Goal: Task Accomplishment & Management: Complete application form

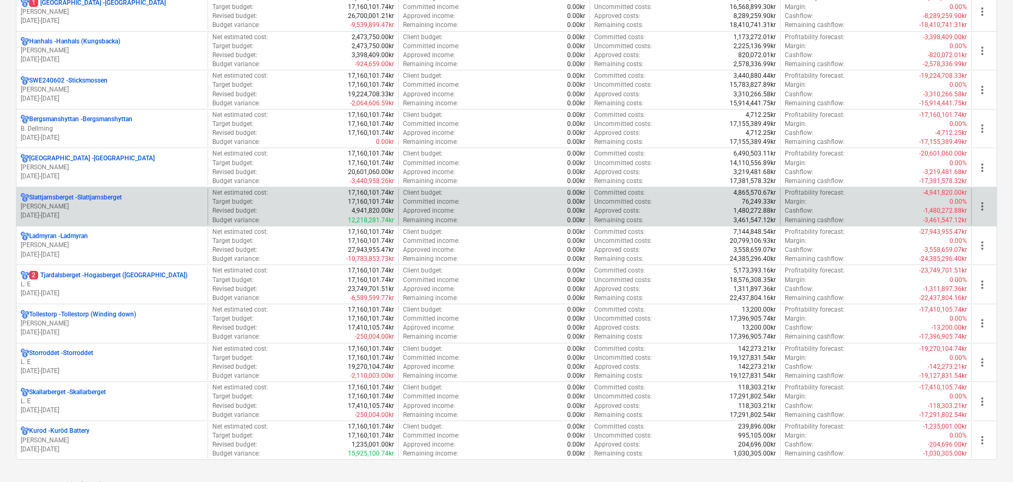
scroll to position [1112, 0]
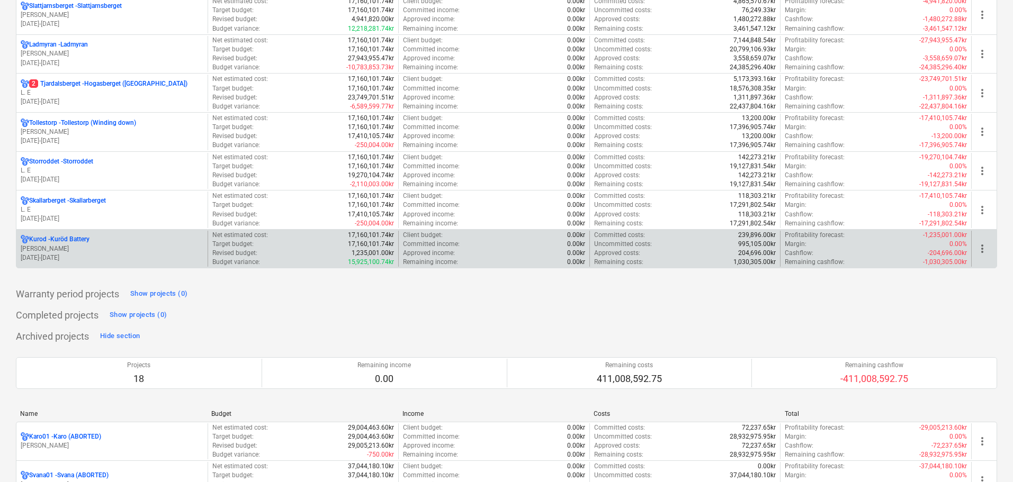
click at [111, 249] on p "[PERSON_NAME]" at bounding box center [112, 249] width 183 height 9
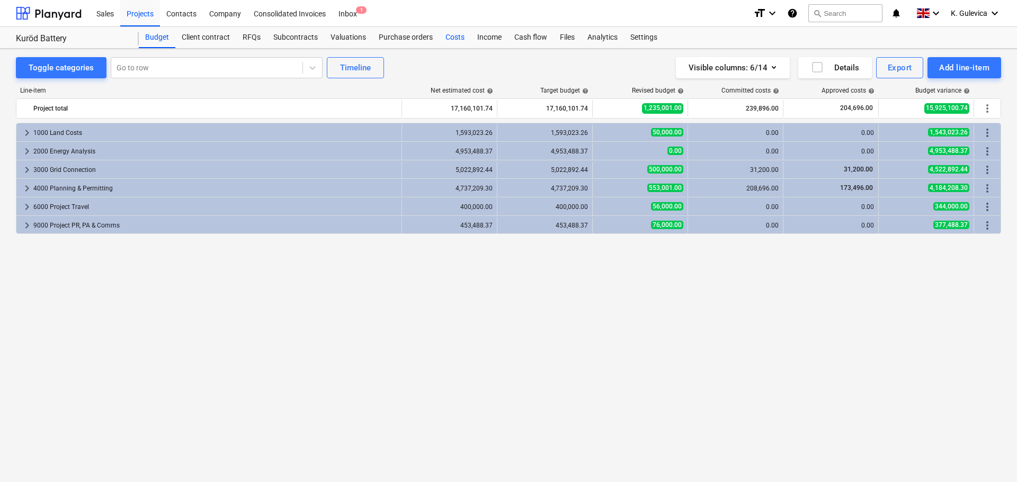
click at [453, 32] on div "Costs" at bounding box center [455, 37] width 32 height 21
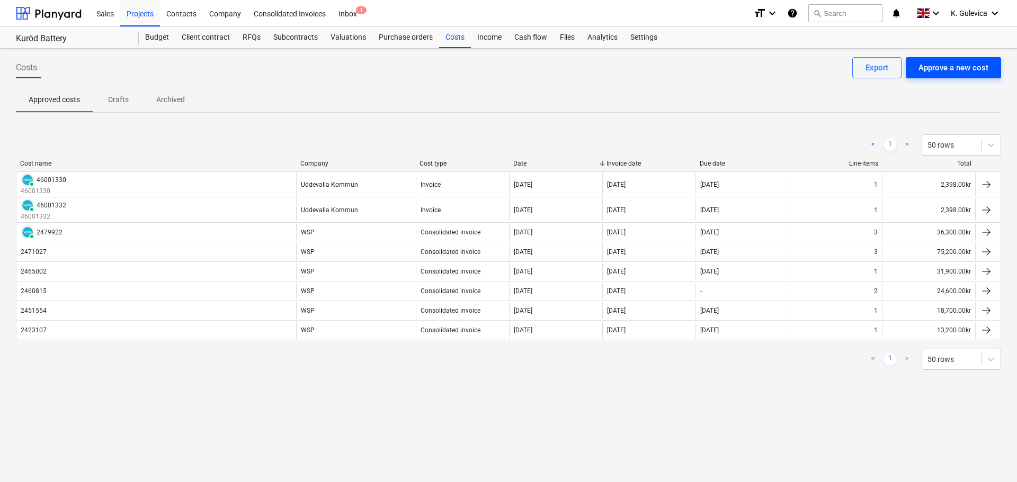
click at [953, 72] on div "Approve a new cost" at bounding box center [953, 68] width 70 height 14
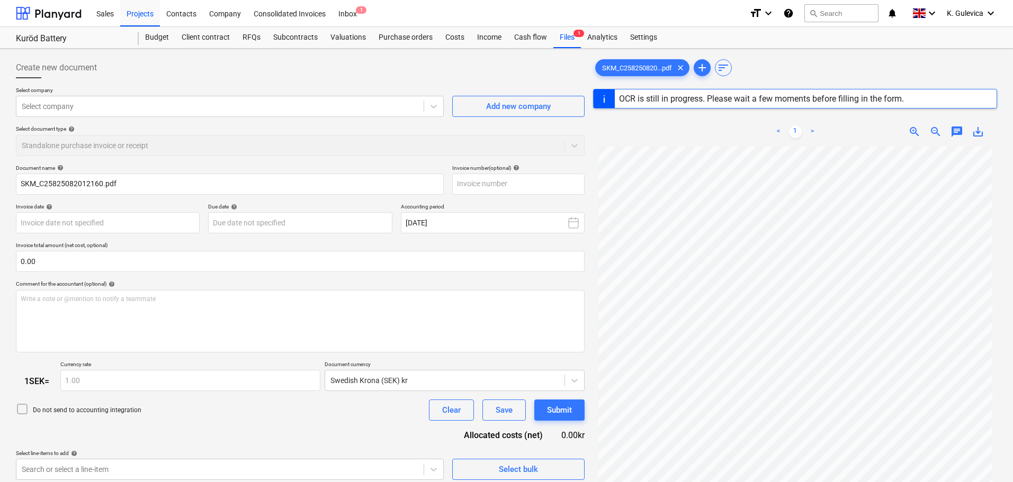
type input "1"
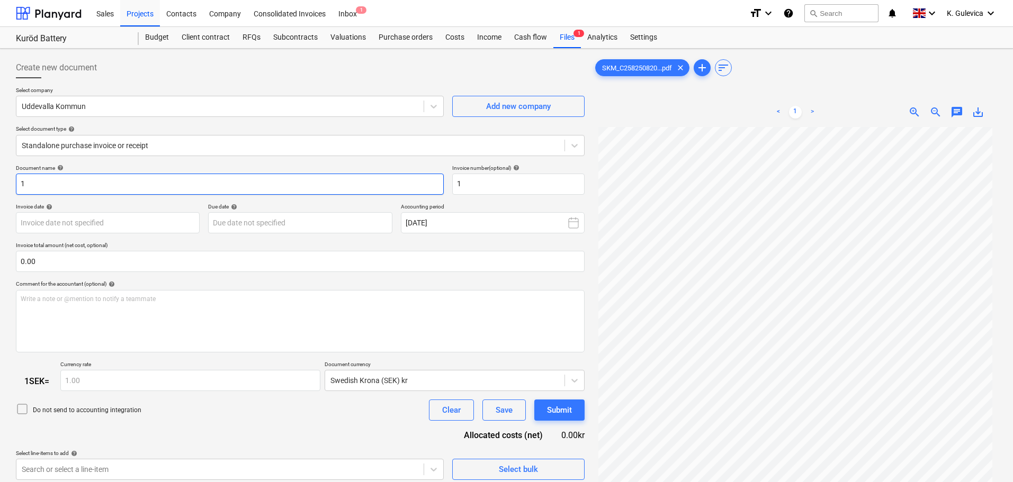
click at [59, 185] on input "1" at bounding box center [230, 184] width 428 height 21
drag, startPoint x: 56, startPoint y: 184, endPoint x: -16, endPoint y: 178, distance: 71.7
click at [0, 178] on html "Sales Projects Contacts Company Consolidated Invoices Inbox 1 format_size keybo…" at bounding box center [506, 241] width 1013 height 482
type input "46001736"
drag, startPoint x: 498, startPoint y: 185, endPoint x: 444, endPoint y: 180, distance: 54.3
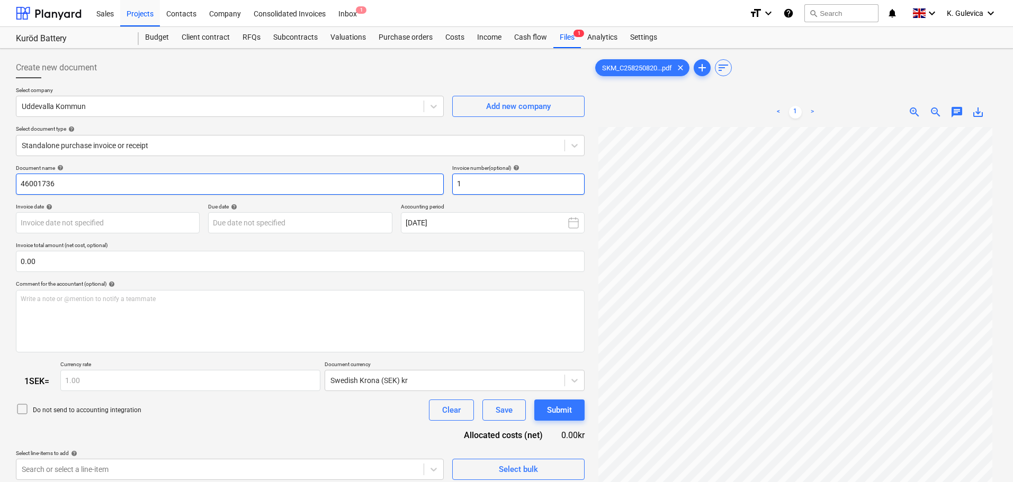
click at [444, 180] on div "Document name help 46001736 Invoice number (optional) help 1" at bounding box center [300, 180] width 569 height 30
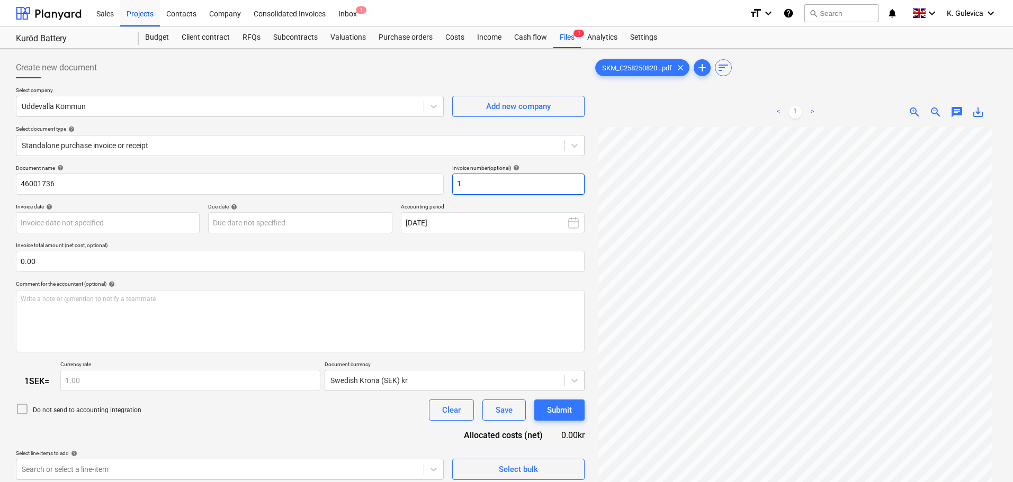
paste input "46001736"
type input "46001736"
click at [110, 224] on body "Sales Projects Contacts Company Consolidated Invoices Inbox 1 format_size keybo…" at bounding box center [506, 241] width 1013 height 482
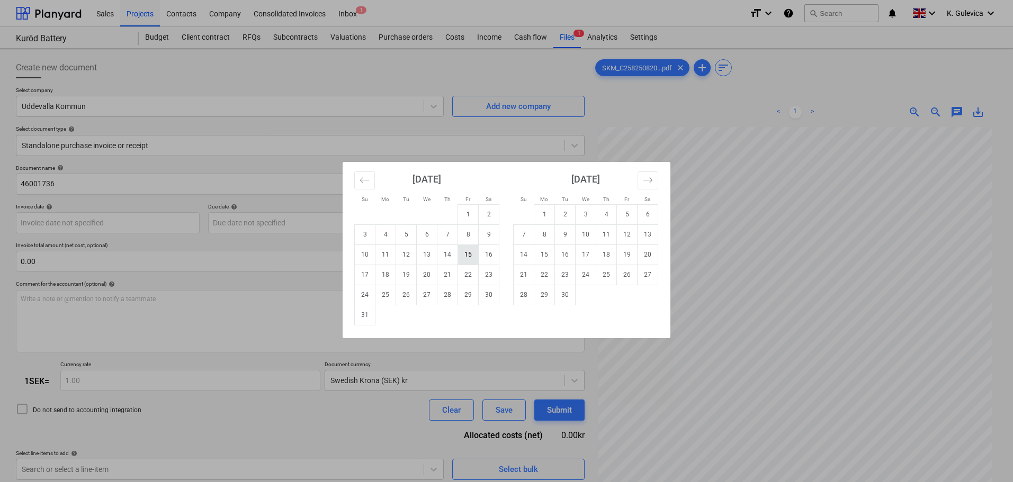
click at [468, 257] on td "15" at bounding box center [468, 255] width 21 height 20
type input "[DATE]"
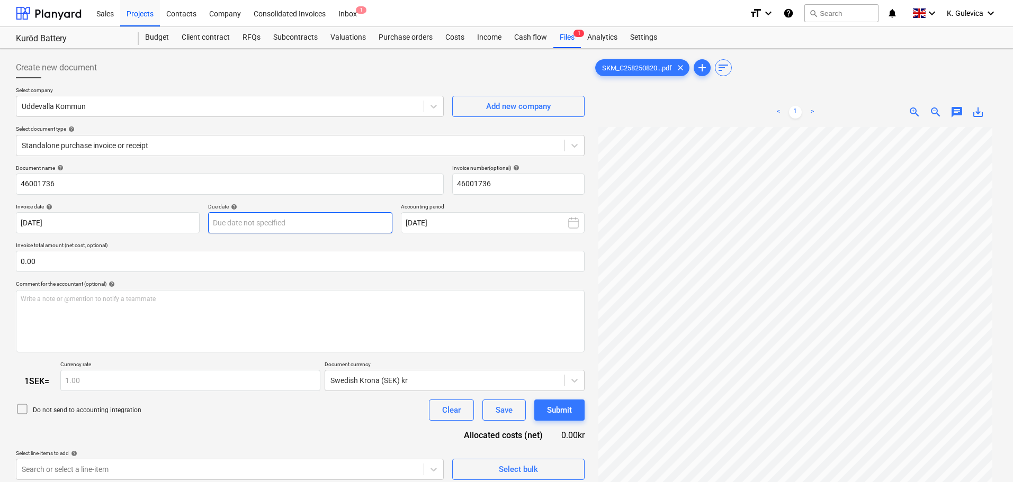
click at [327, 226] on body "Sales Projects Contacts Company Consolidated Invoices Inbox 1 format_size keybo…" at bounding box center [506, 241] width 1013 height 482
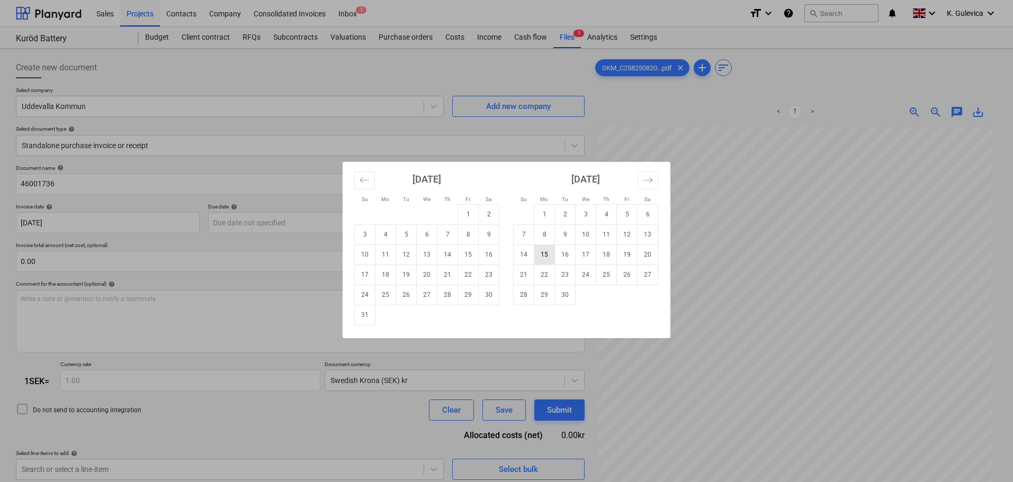
click at [546, 255] on td "15" at bounding box center [544, 255] width 21 height 20
type input "[DATE]"
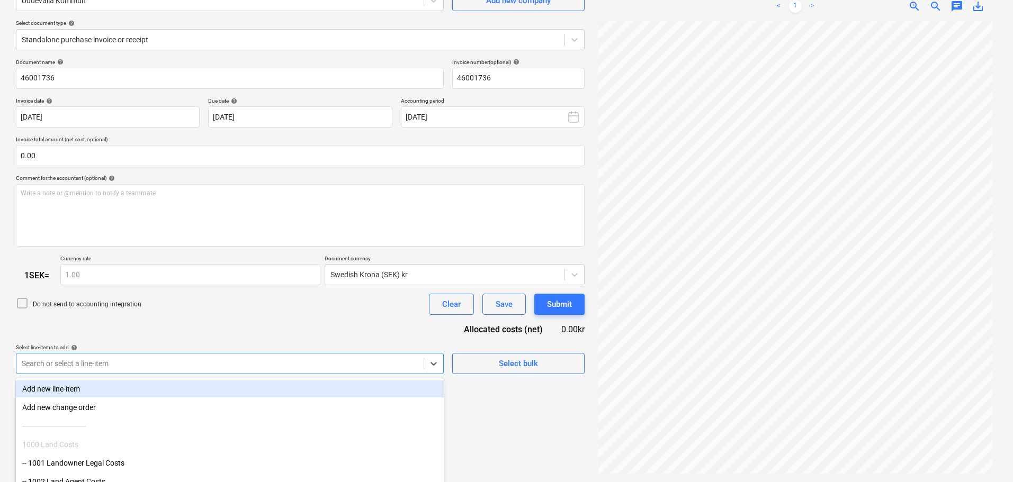
scroll to position [163, 0]
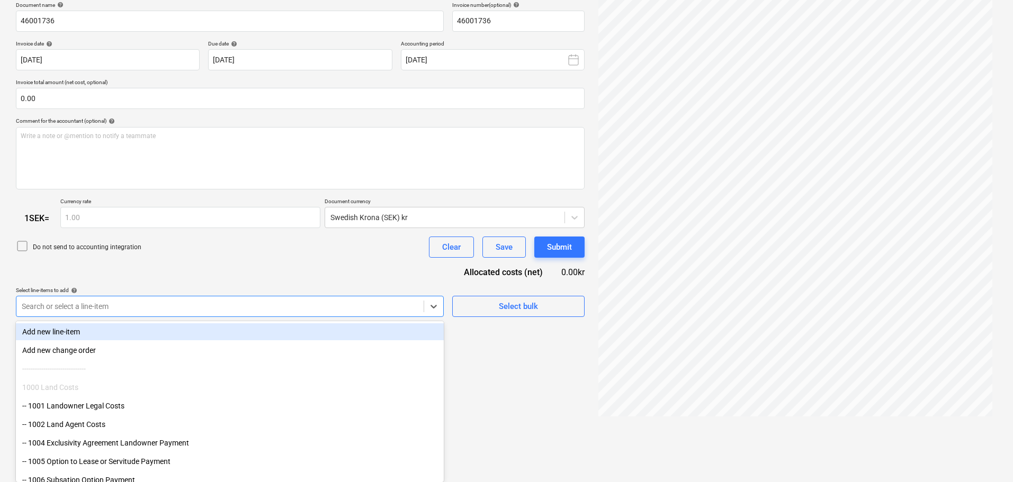
click at [182, 319] on body "Sales Projects Contacts Company Consolidated Invoices Inbox 1 format_size keybo…" at bounding box center [506, 78] width 1013 height 482
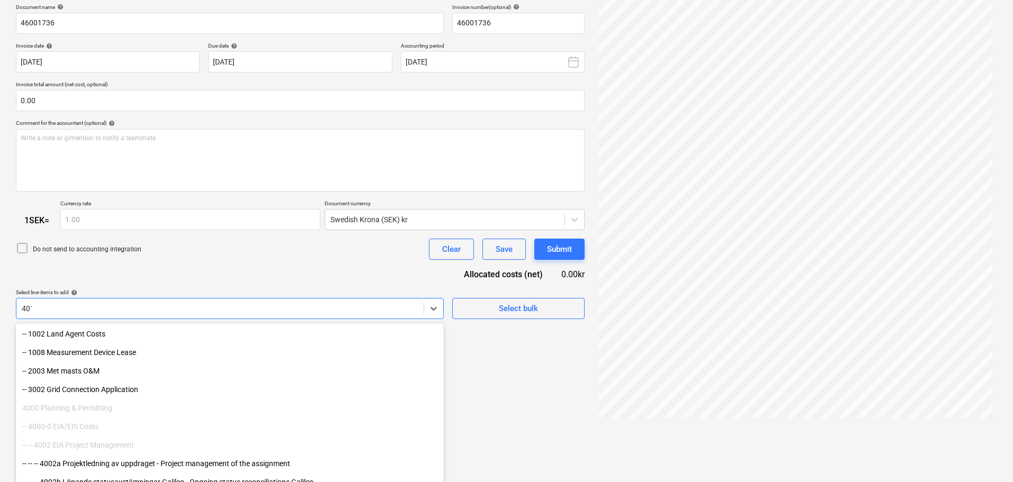
type input "4011"
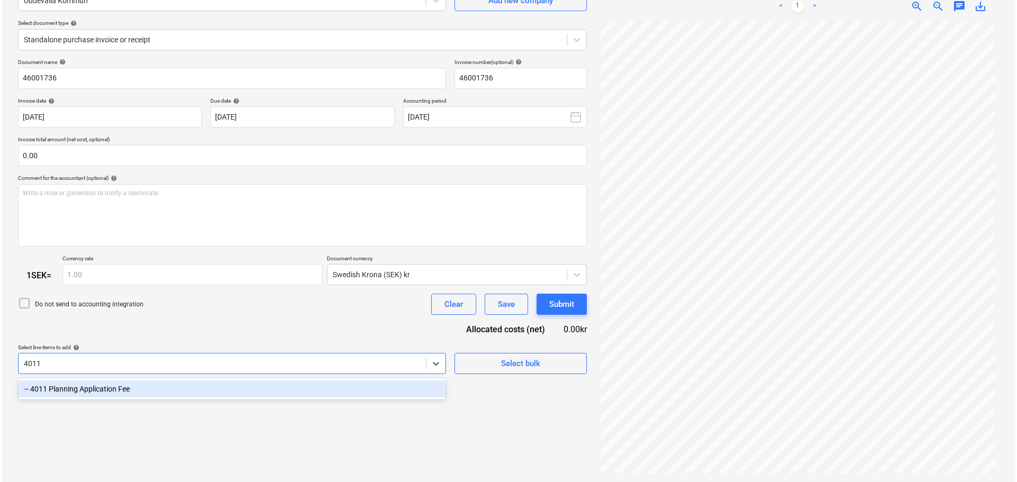
scroll to position [106, 0]
click at [173, 397] on div "-- 4011 Planning Application Fee" at bounding box center [230, 389] width 428 height 17
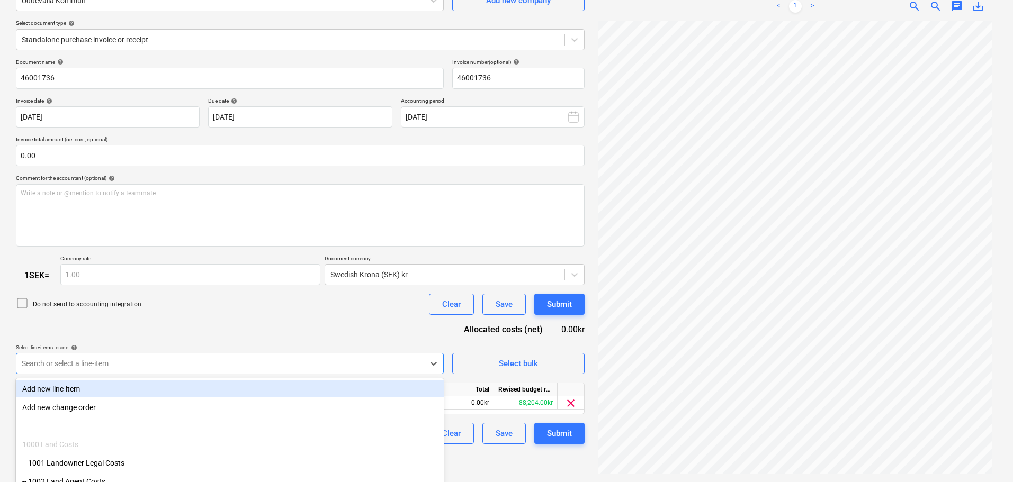
click at [164, 311] on div "Do not send to accounting integration Clear Save Submit" at bounding box center [300, 304] width 569 height 21
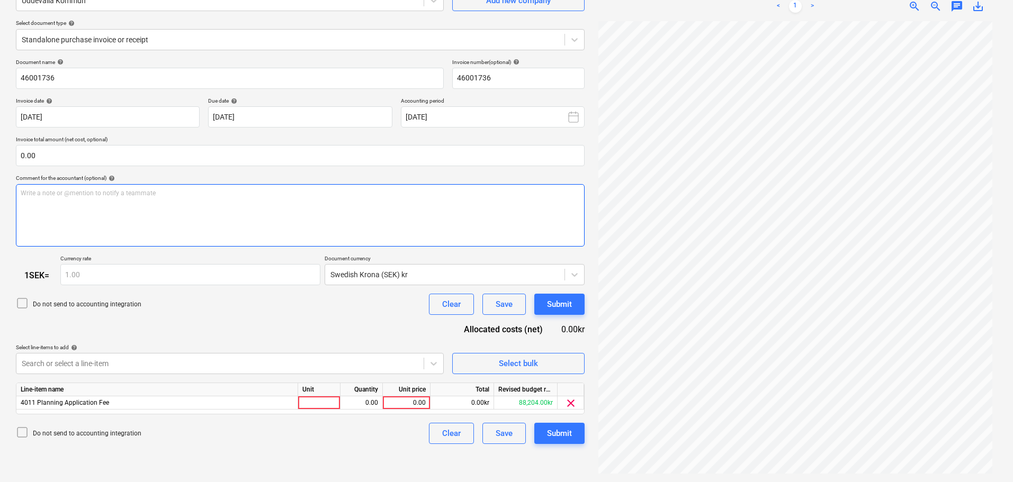
click at [91, 231] on div "Write a note or @mention to notify a teammate [PERSON_NAME]" at bounding box center [300, 215] width 569 height 62
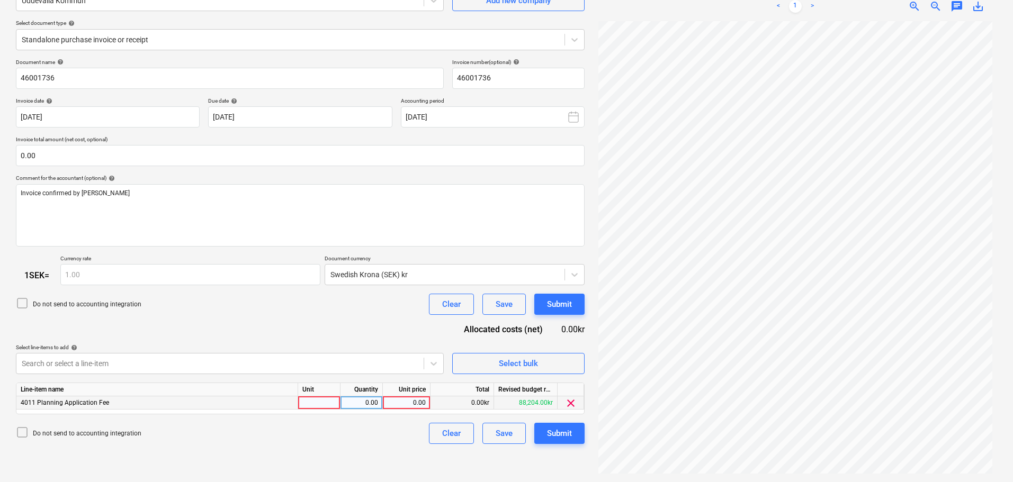
click at [416, 401] on div "0.00" at bounding box center [406, 403] width 39 height 13
type input "9414"
click at [570, 433] on div "Submit" at bounding box center [559, 434] width 25 height 14
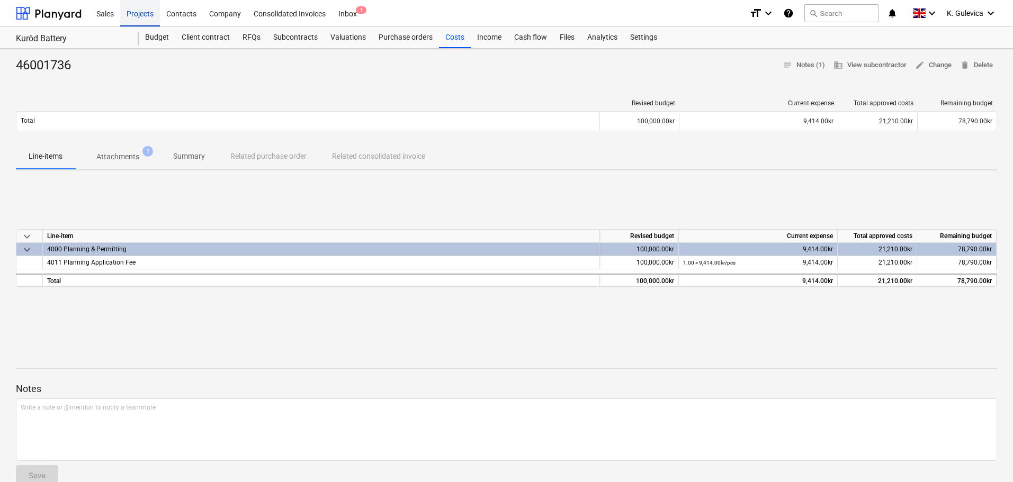
drag, startPoint x: 133, startPoint y: 10, endPoint x: 131, endPoint y: 16, distance: 6.6
click at [133, 10] on div "Projects" at bounding box center [140, 12] width 40 height 27
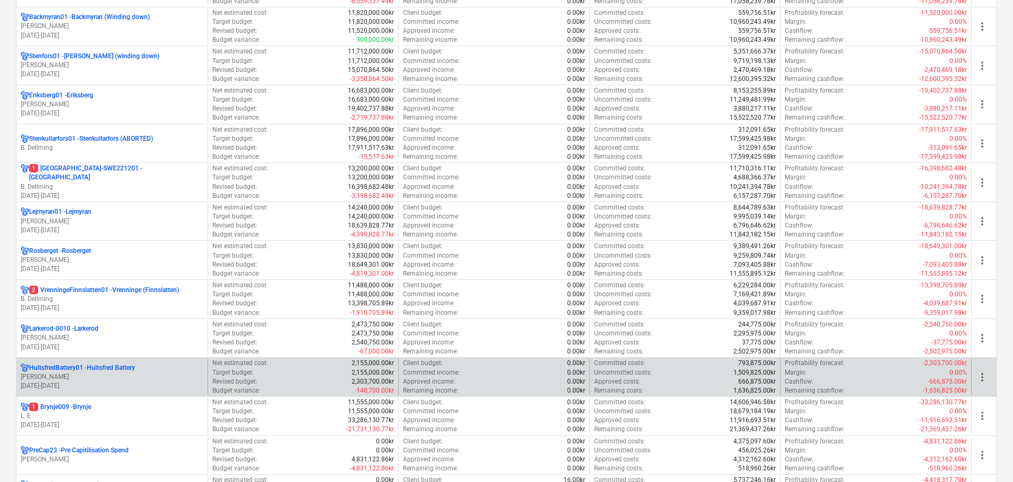
scroll to position [212, 0]
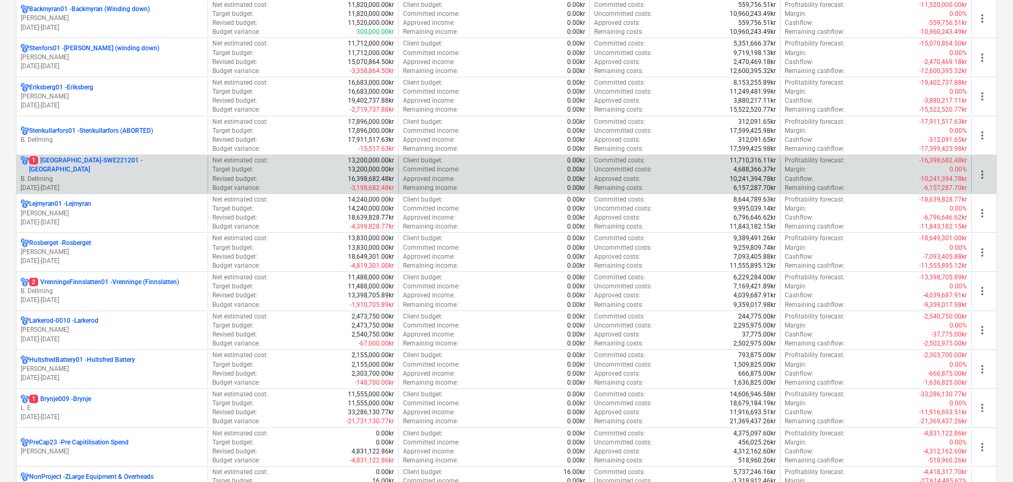
click at [101, 175] on p "B. Dellming" at bounding box center [112, 179] width 183 height 9
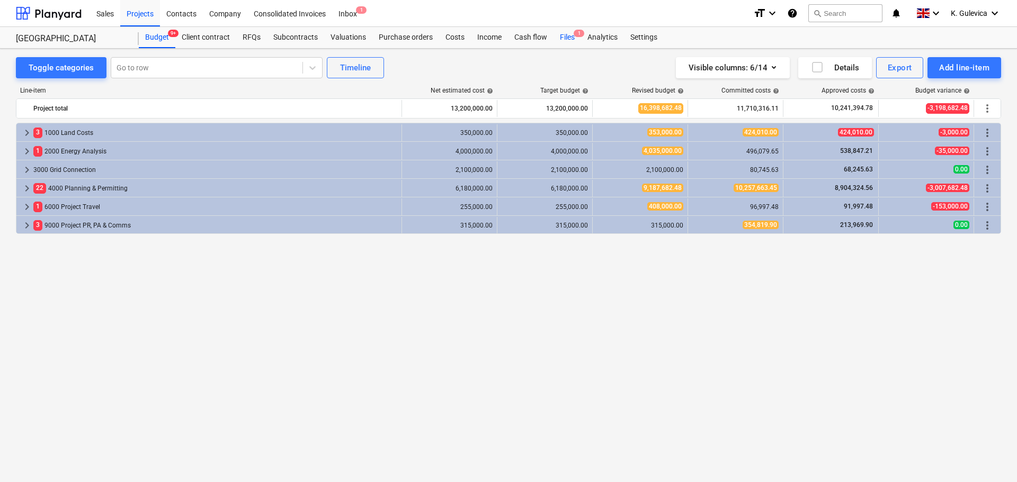
click at [564, 33] on div "Files 1" at bounding box center [567, 37] width 28 height 21
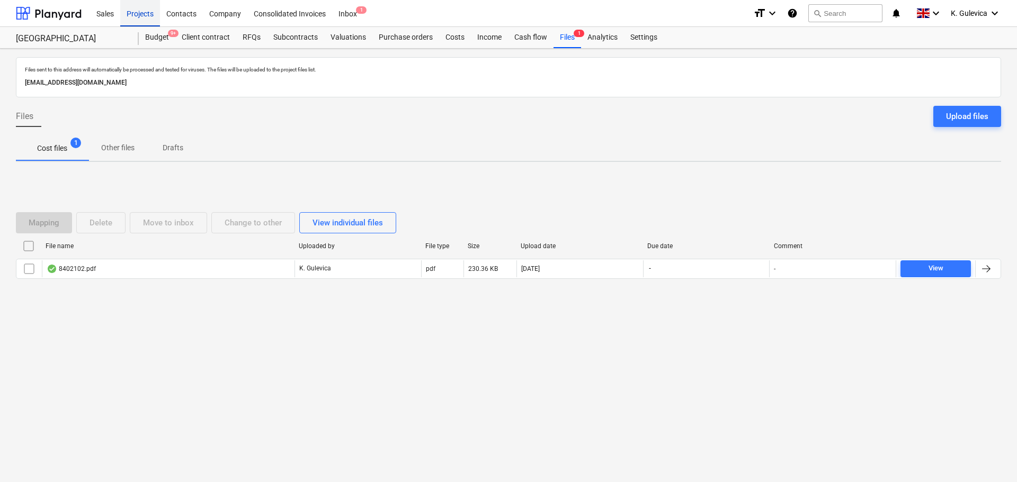
click at [148, 16] on div "Projects" at bounding box center [140, 12] width 40 height 27
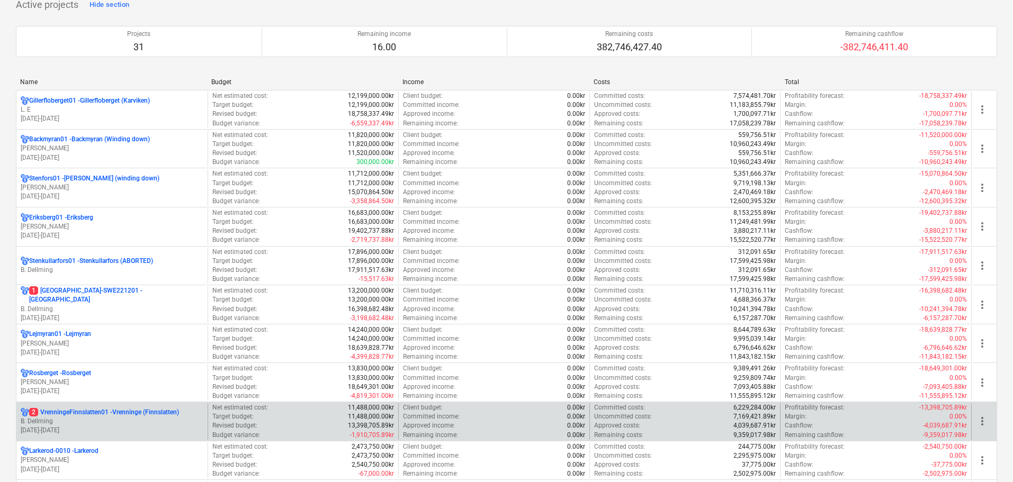
scroll to position [159, 0]
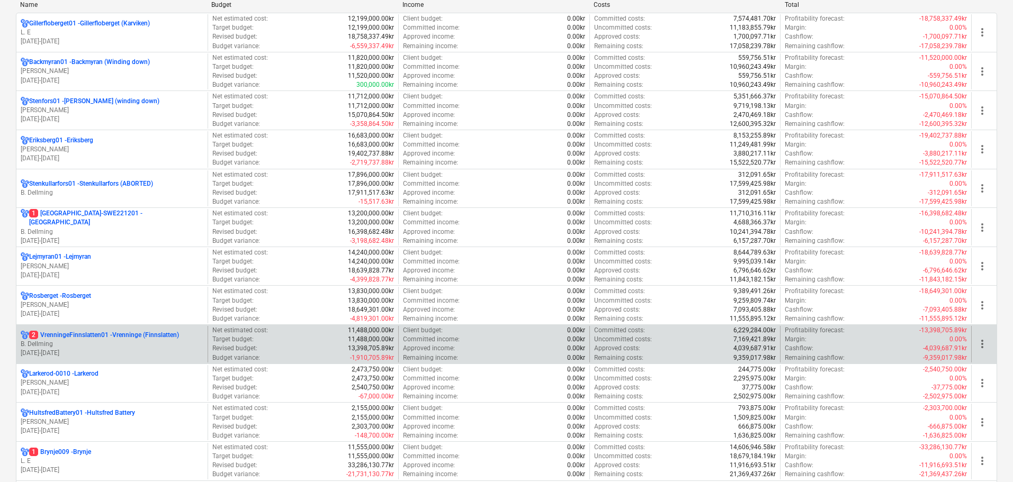
click at [95, 345] on p "B. Dellming" at bounding box center [112, 344] width 183 height 9
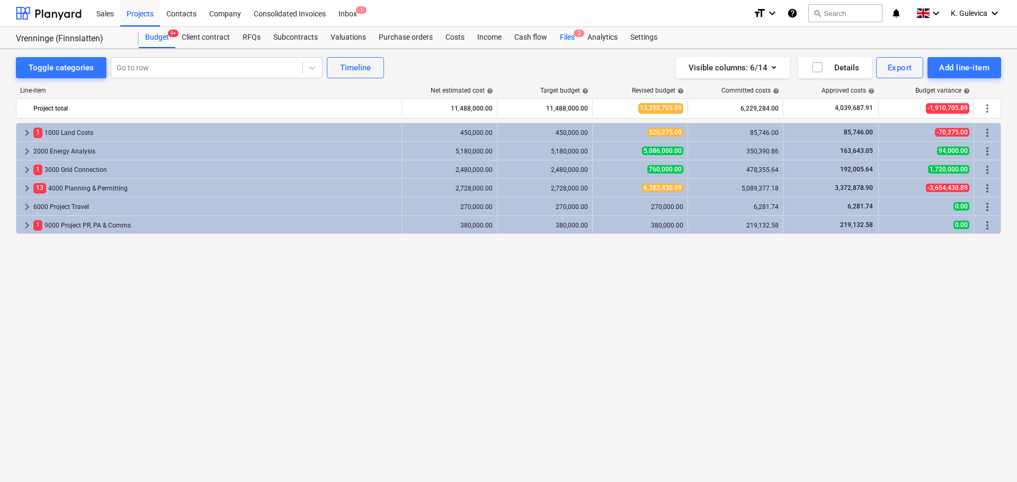
click at [570, 37] on div "Files 2" at bounding box center [567, 37] width 28 height 21
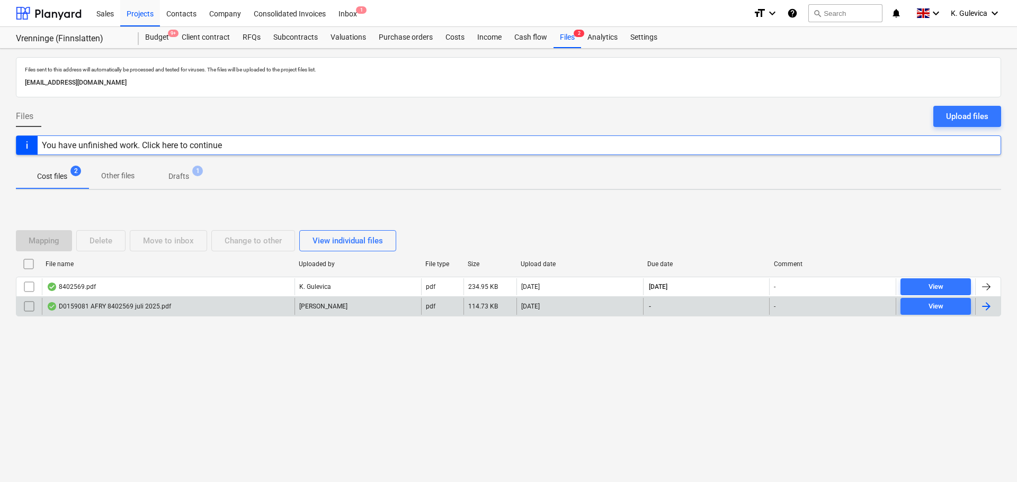
click at [250, 303] on div "D0159081 AFRY 8402569 juli 2025.pdf" at bounding box center [168, 306] width 253 height 17
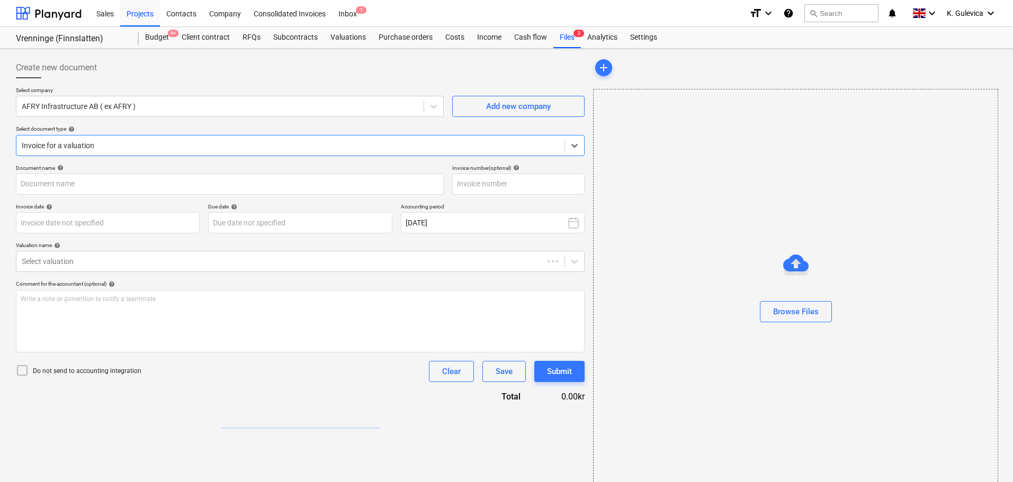
type input "8402569"
type input "[DATE]"
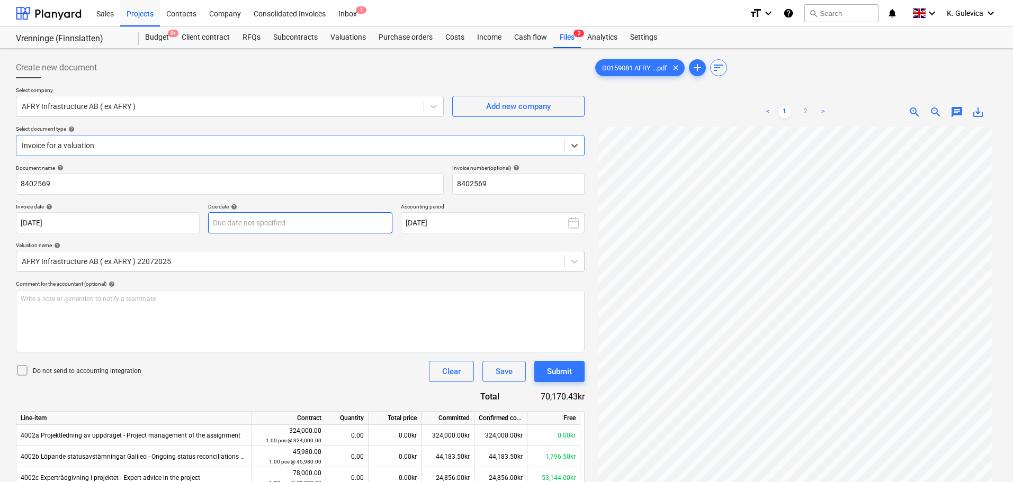
drag, startPoint x: 232, startPoint y: 196, endPoint x: 243, endPoint y: 214, distance: 20.6
click at [249, 225] on body "Sales Projects Contacts Company Consolidated Invoices Inbox 1 format_size keybo…" at bounding box center [506, 241] width 1013 height 482
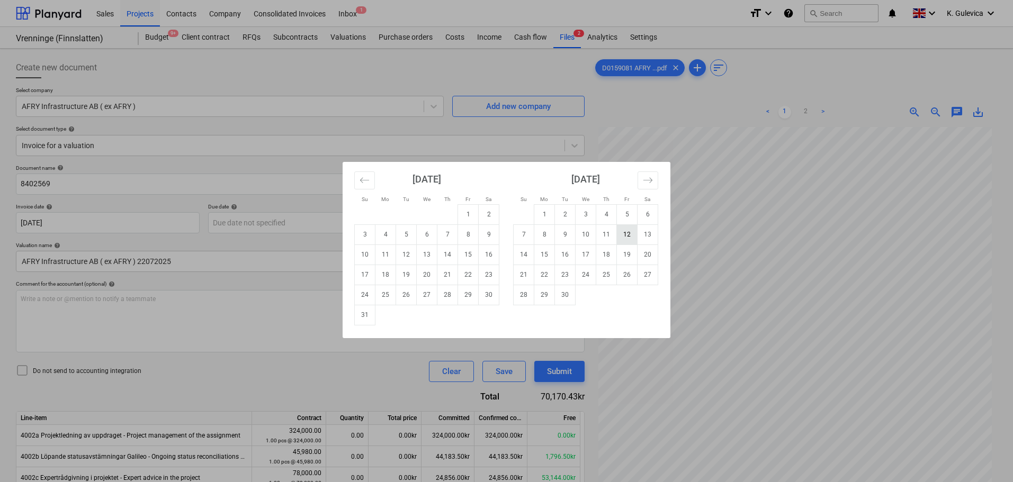
click at [625, 231] on td "12" at bounding box center [627, 235] width 21 height 20
type input "[DATE]"
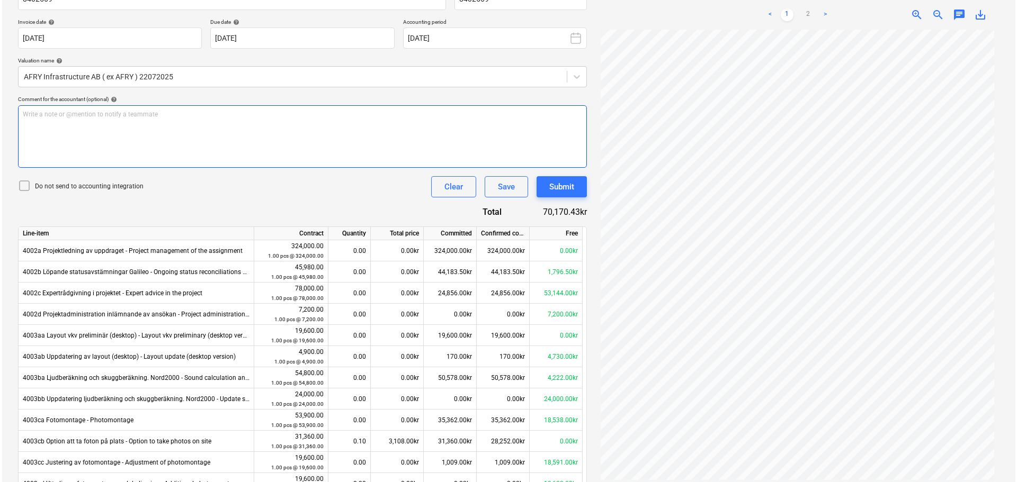
scroll to position [318, 0]
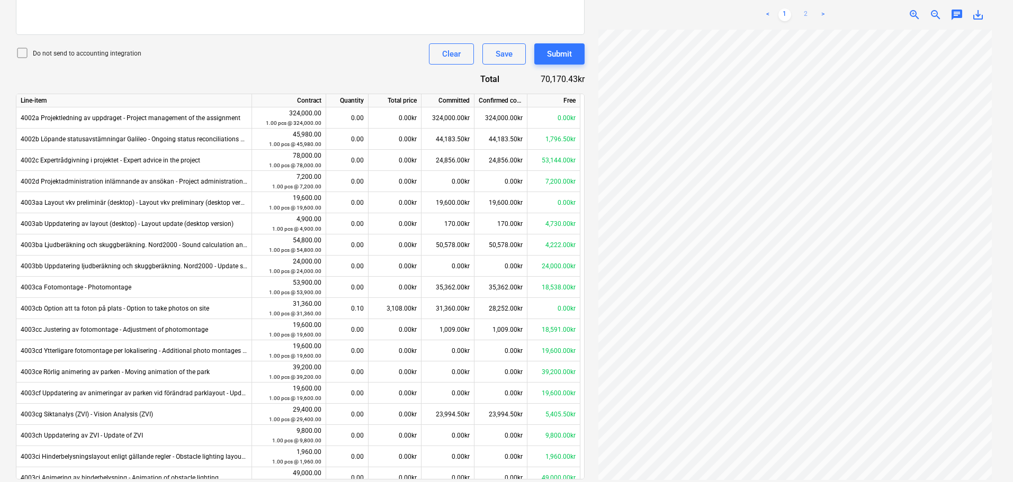
click at [801, 11] on link "2" at bounding box center [806, 14] width 13 height 13
click at [565, 57] on div "Submit" at bounding box center [559, 54] width 25 height 14
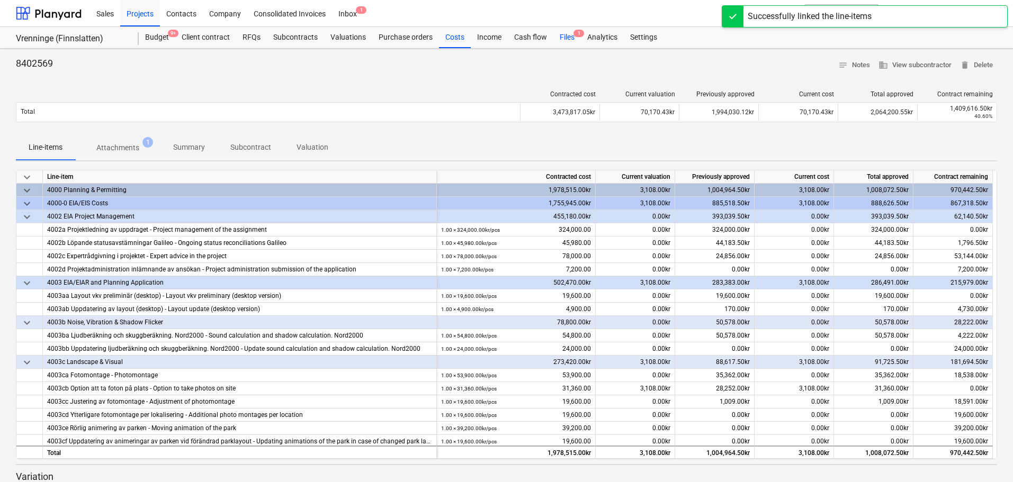
click at [569, 37] on div "Files 1" at bounding box center [567, 37] width 28 height 21
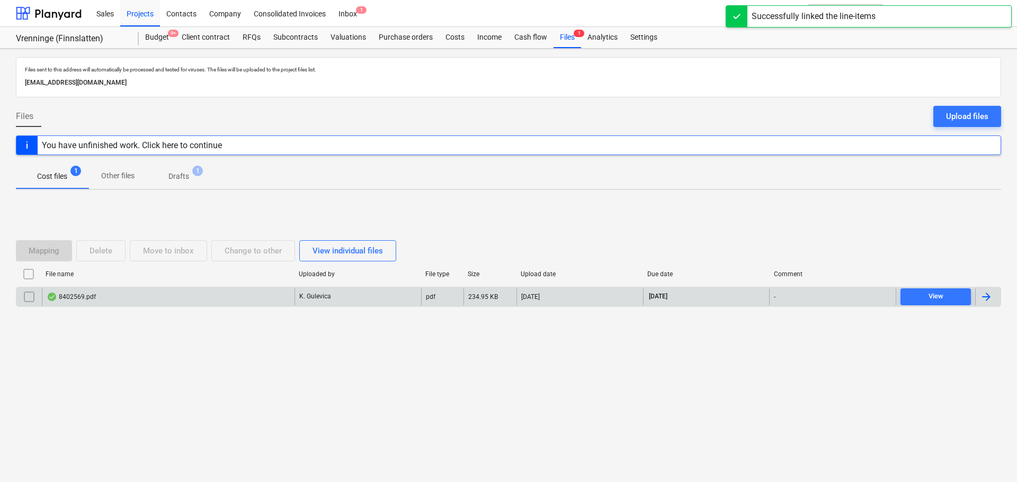
click at [162, 294] on div "8402569.pdf" at bounding box center [168, 297] width 253 height 17
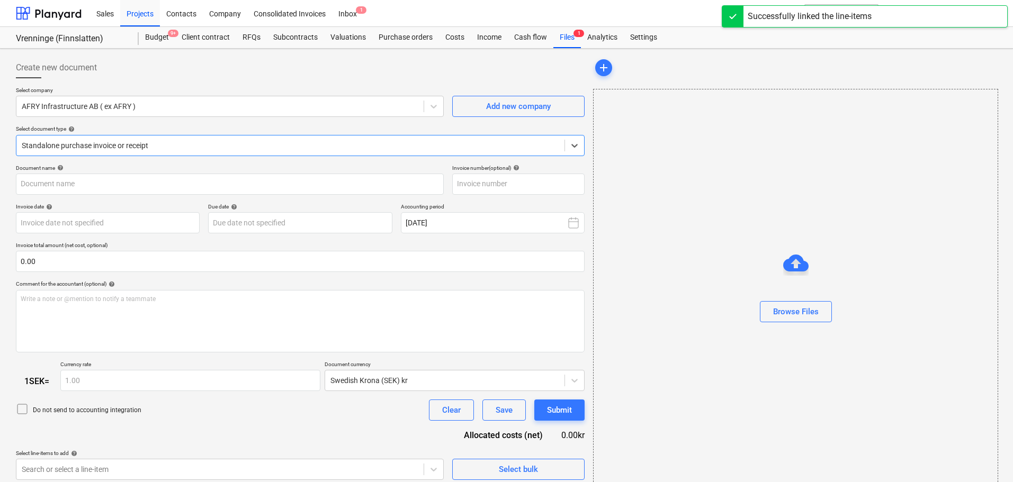
type input "8402569"
type input "[DATE]"
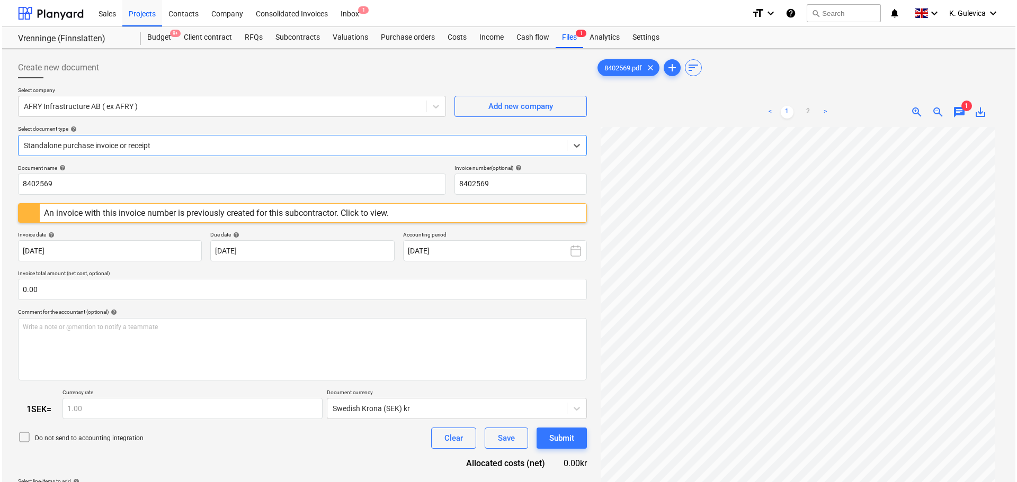
scroll to position [106, 0]
click at [804, 112] on link "2" at bounding box center [806, 112] width 13 height 13
click at [569, 41] on div "Files 1" at bounding box center [567, 37] width 28 height 21
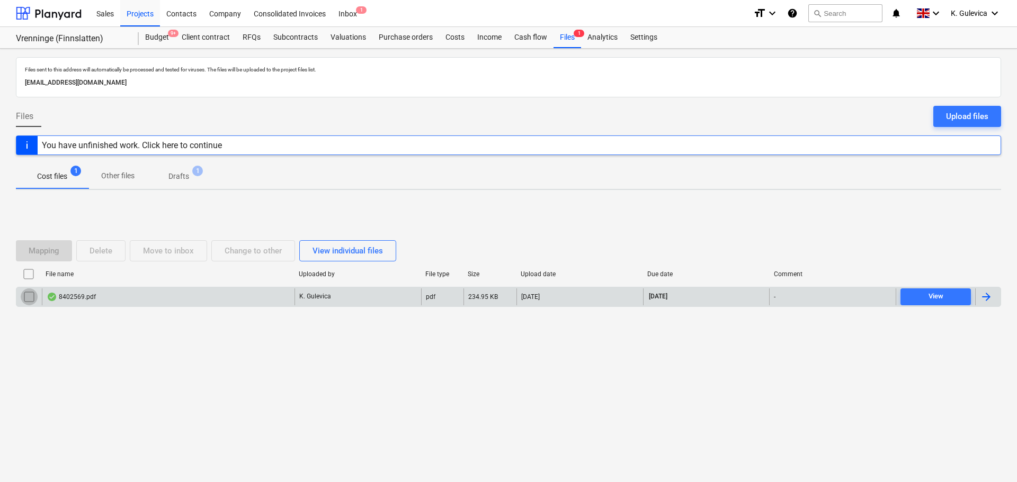
click at [30, 296] on input "checkbox" at bounding box center [29, 297] width 17 height 17
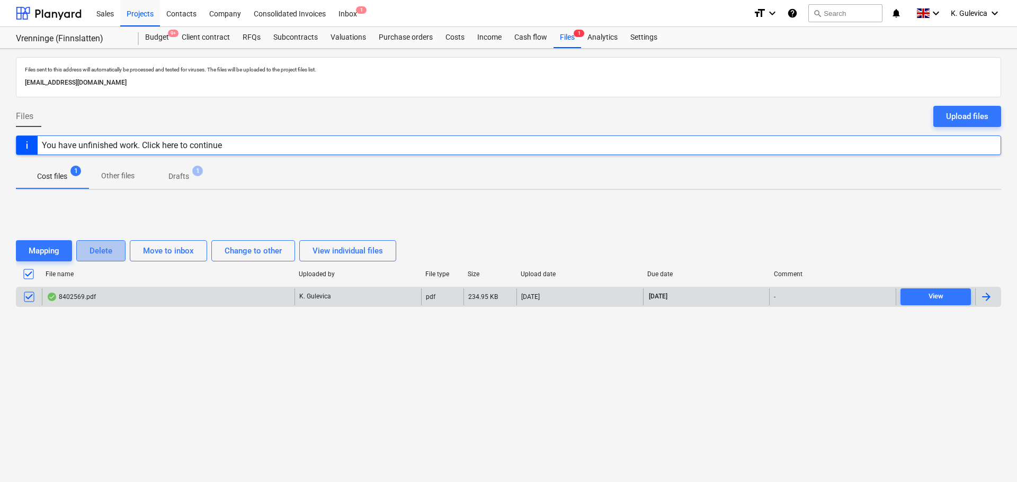
click at [104, 248] on div "Delete" at bounding box center [101, 251] width 23 height 14
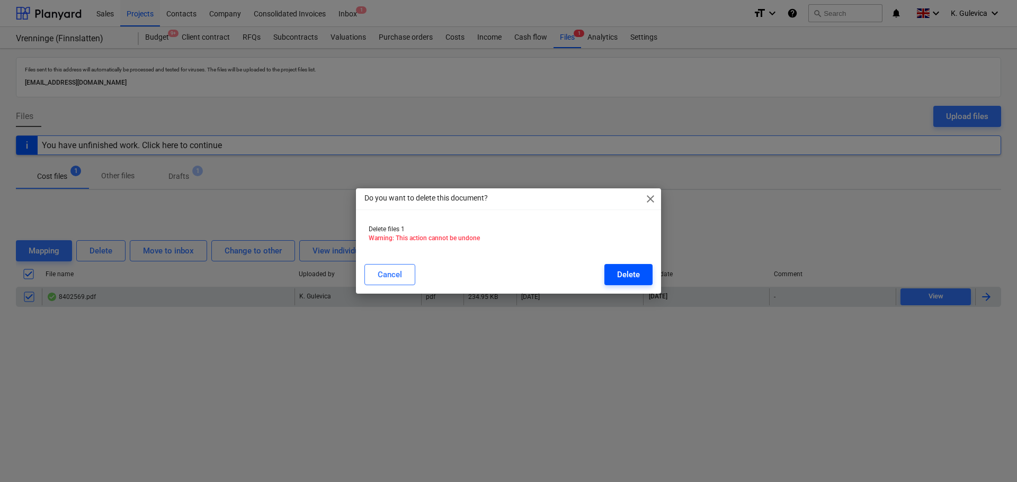
click at [629, 276] on div "Delete" at bounding box center [628, 275] width 23 height 14
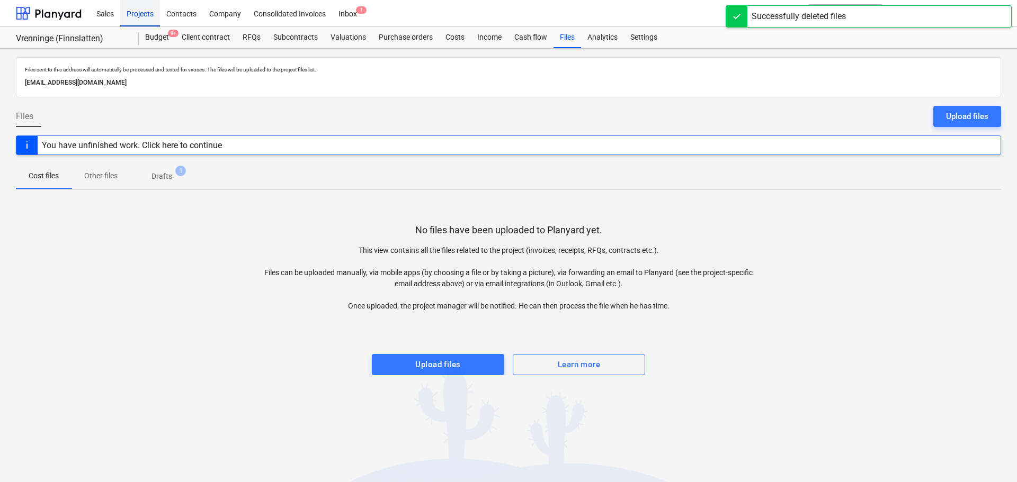
click at [146, 11] on div "Projects" at bounding box center [140, 12] width 40 height 27
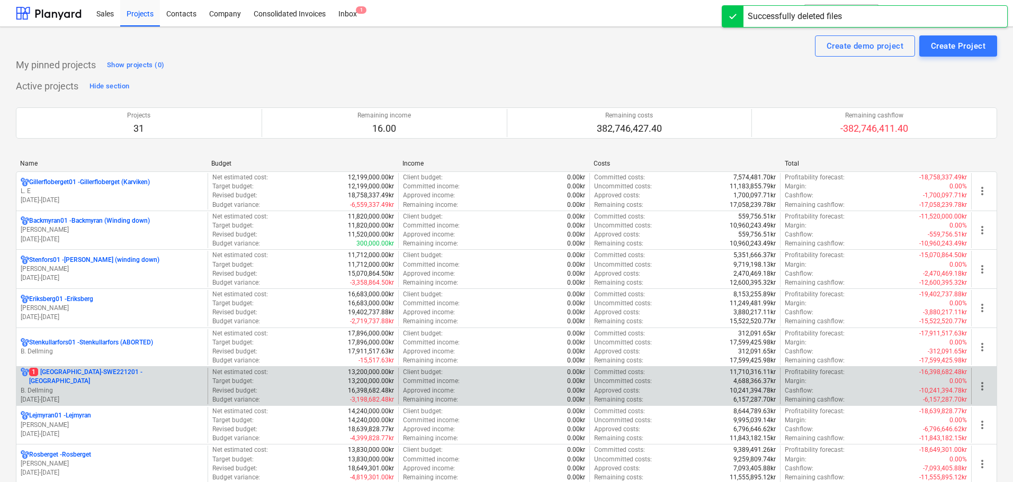
click at [116, 390] on p "B. Dellming" at bounding box center [112, 391] width 183 height 9
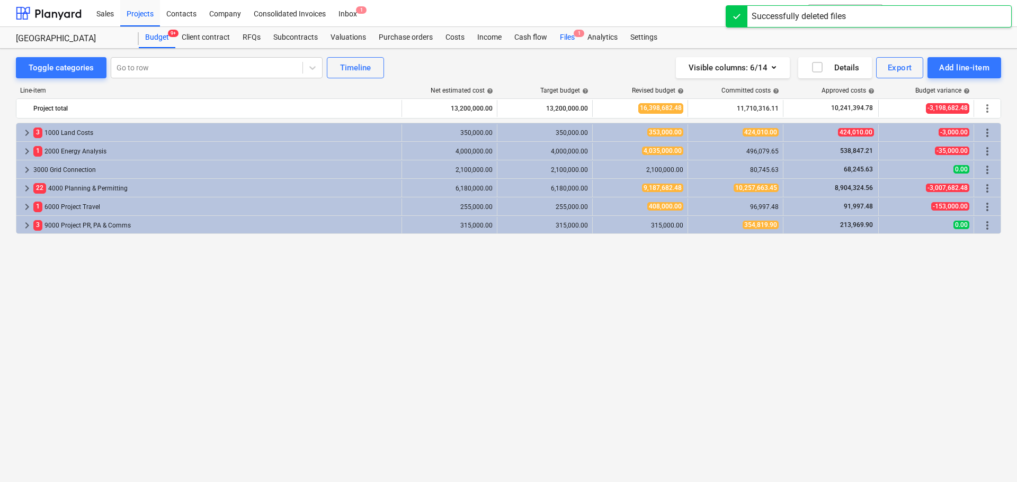
click at [569, 35] on div "Files 1" at bounding box center [567, 37] width 28 height 21
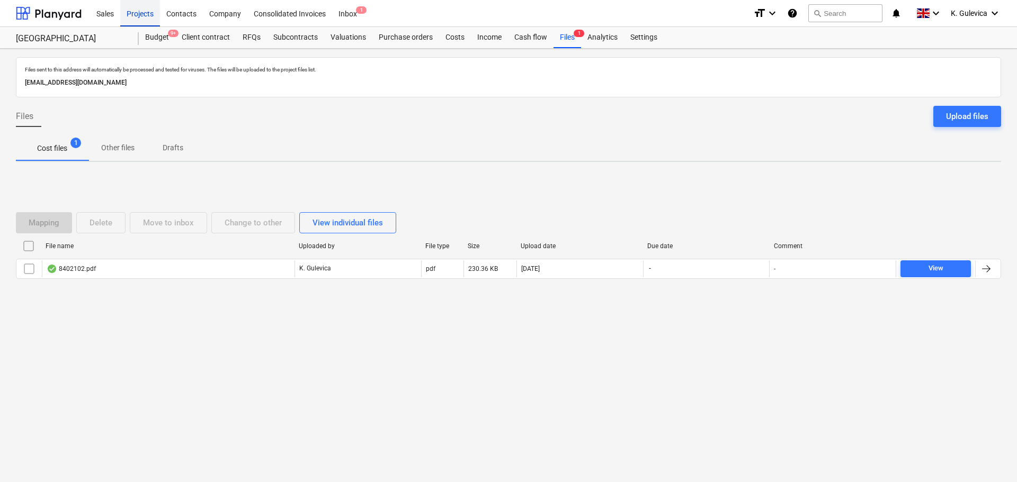
click at [145, 19] on div "Projects" at bounding box center [140, 12] width 40 height 27
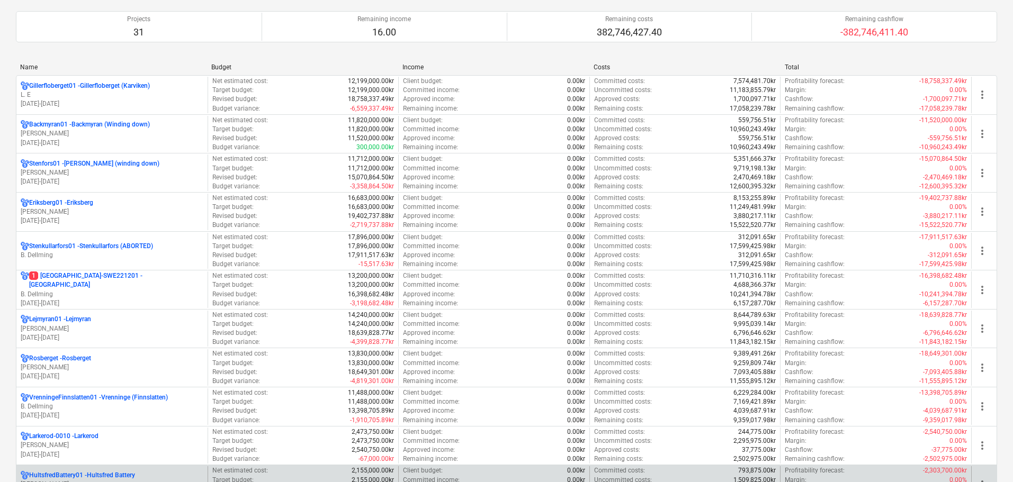
scroll to position [212, 0]
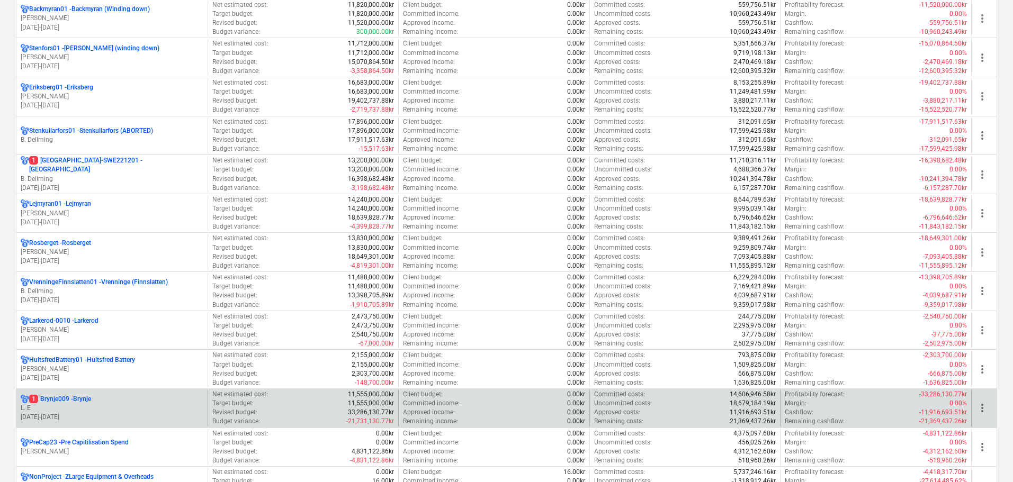
click at [90, 404] on p "1 Brynje009 - [GEOGRAPHIC_DATA]" at bounding box center [60, 399] width 62 height 9
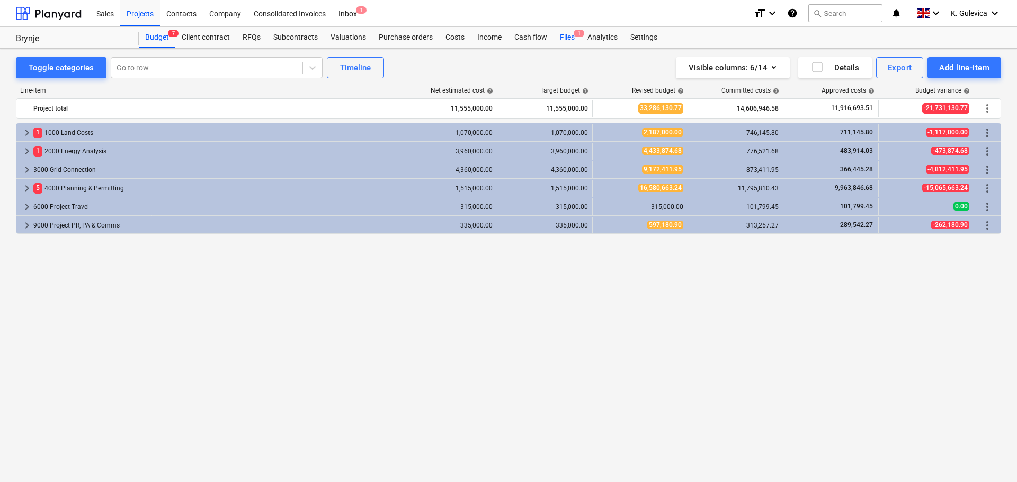
click at [568, 37] on div "Files 1" at bounding box center [567, 37] width 28 height 21
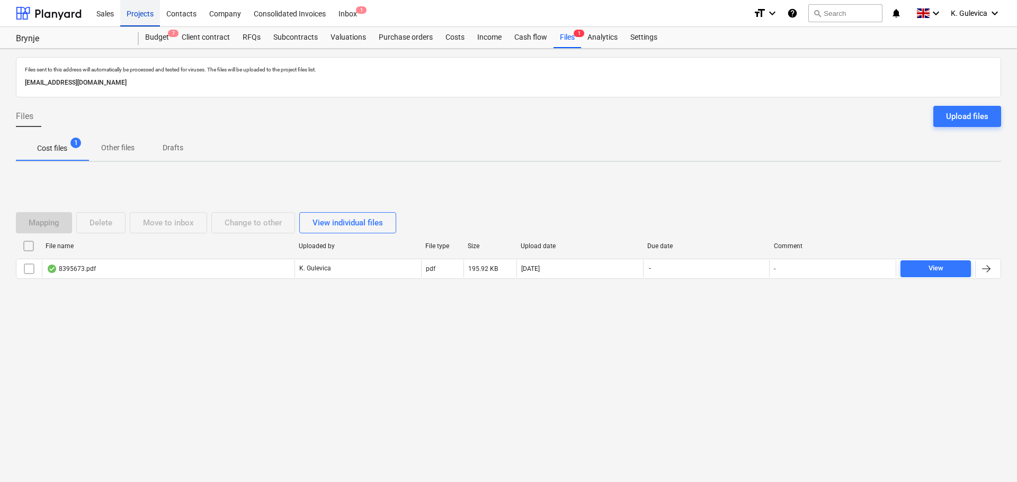
click at [138, 10] on div "Projects" at bounding box center [140, 12] width 40 height 27
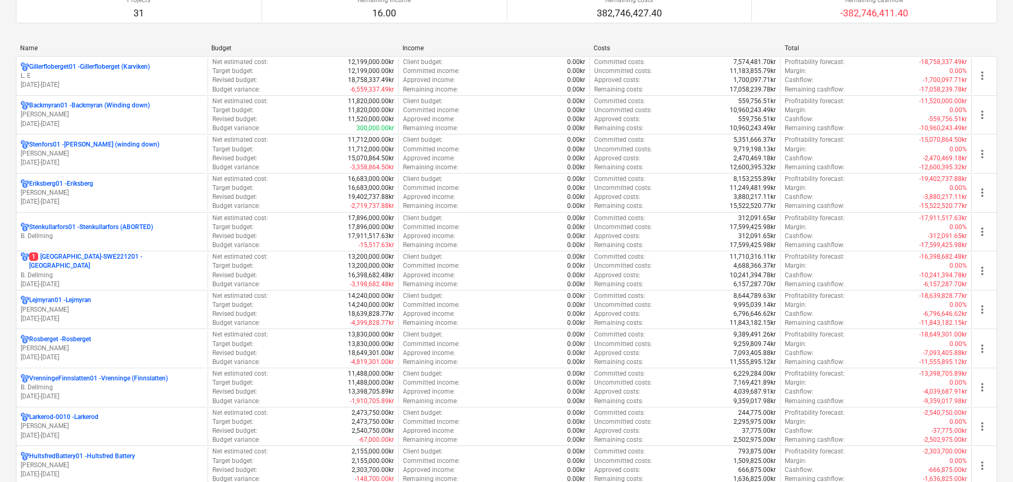
scroll to position [265, 0]
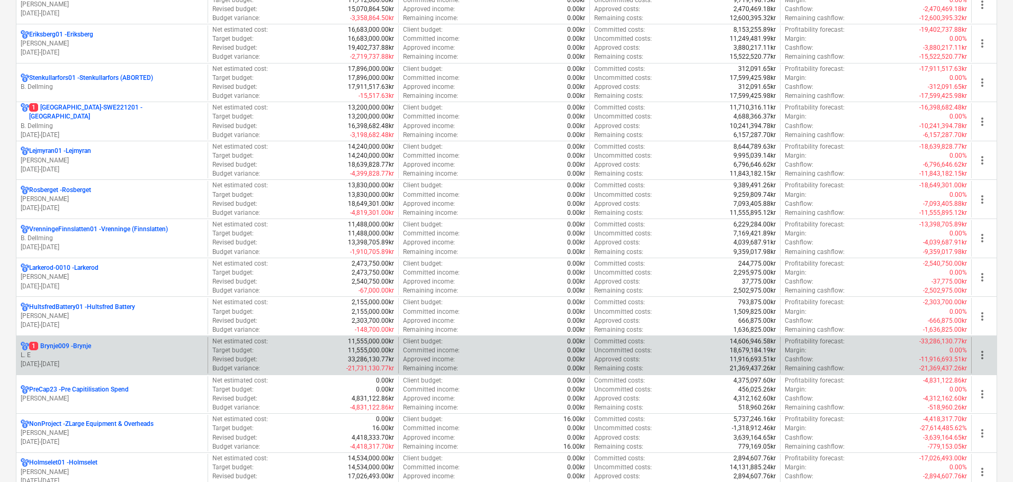
click at [114, 357] on p "L. E" at bounding box center [112, 355] width 183 height 9
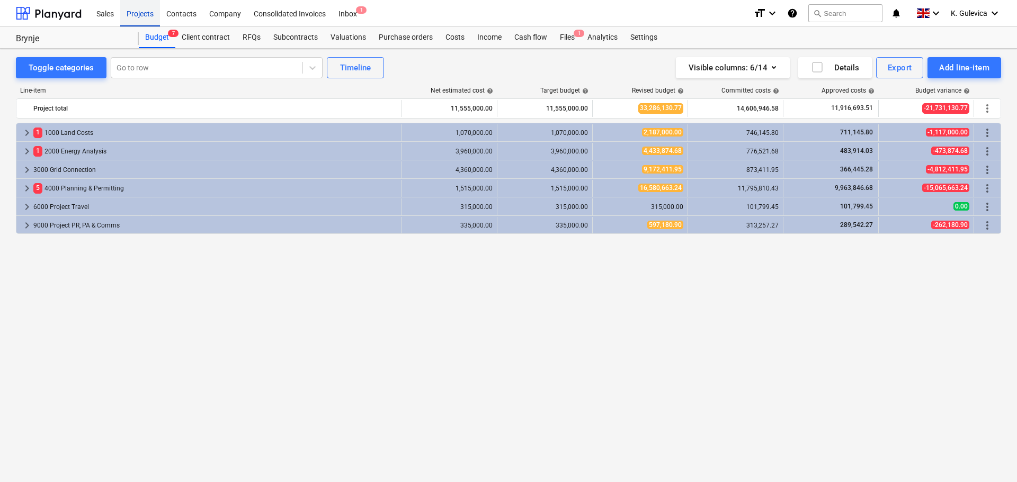
click at [139, 12] on div "Projects" at bounding box center [140, 12] width 40 height 27
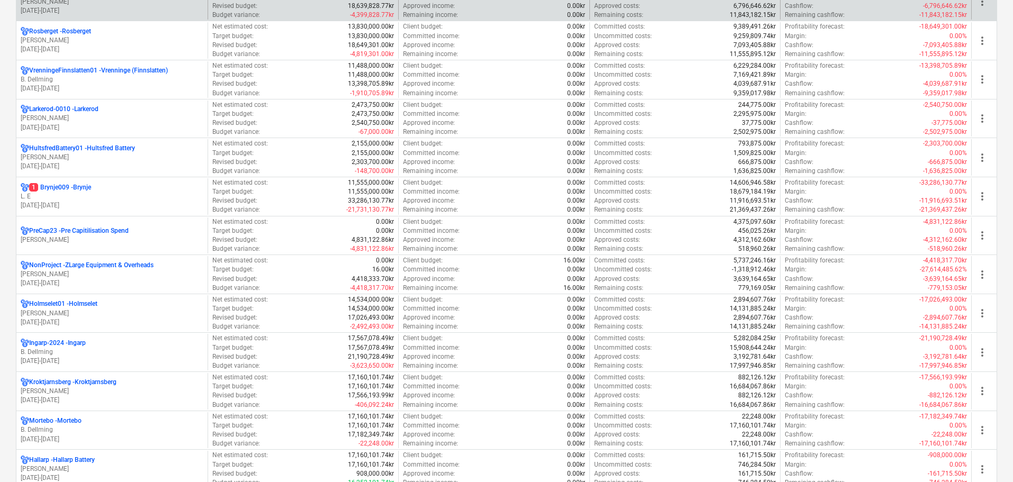
scroll to position [688, 0]
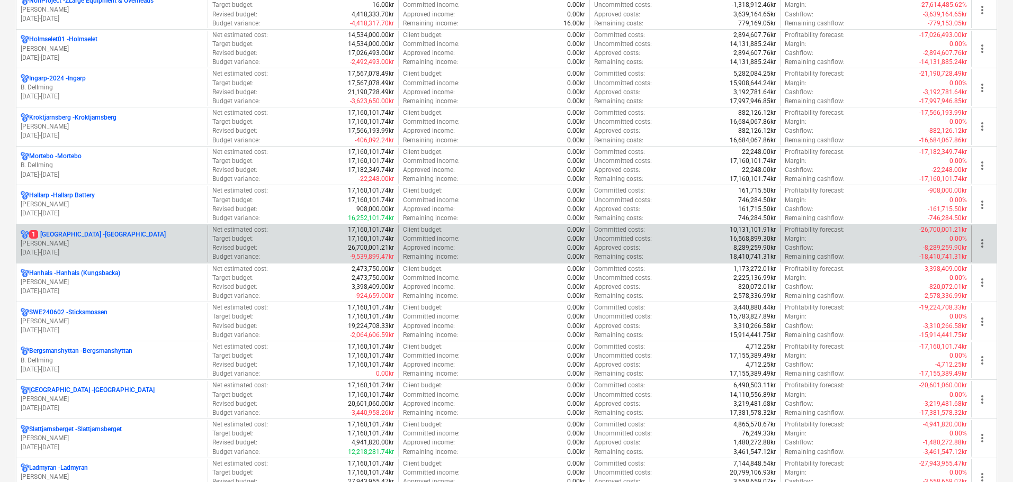
click at [117, 241] on p "[PERSON_NAME]" at bounding box center [112, 243] width 183 height 9
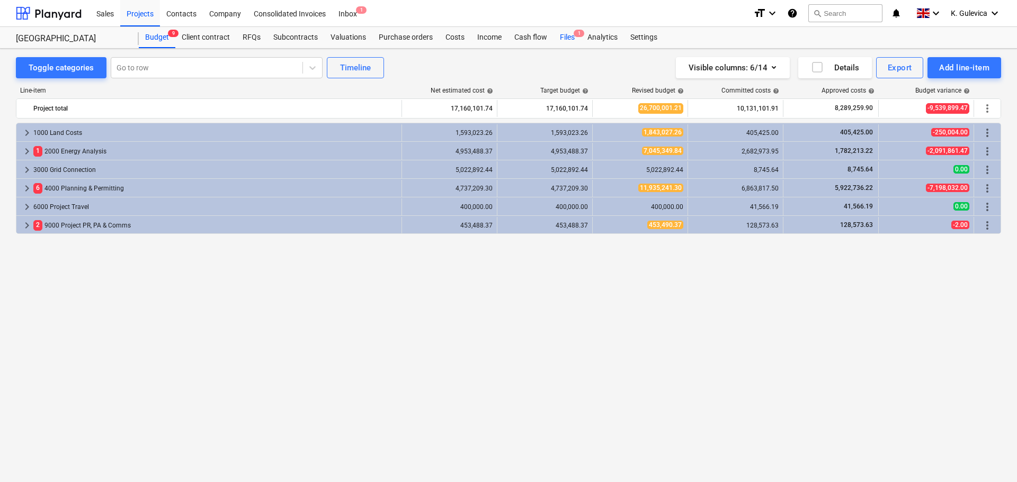
click at [566, 38] on div "Files 1" at bounding box center [567, 37] width 28 height 21
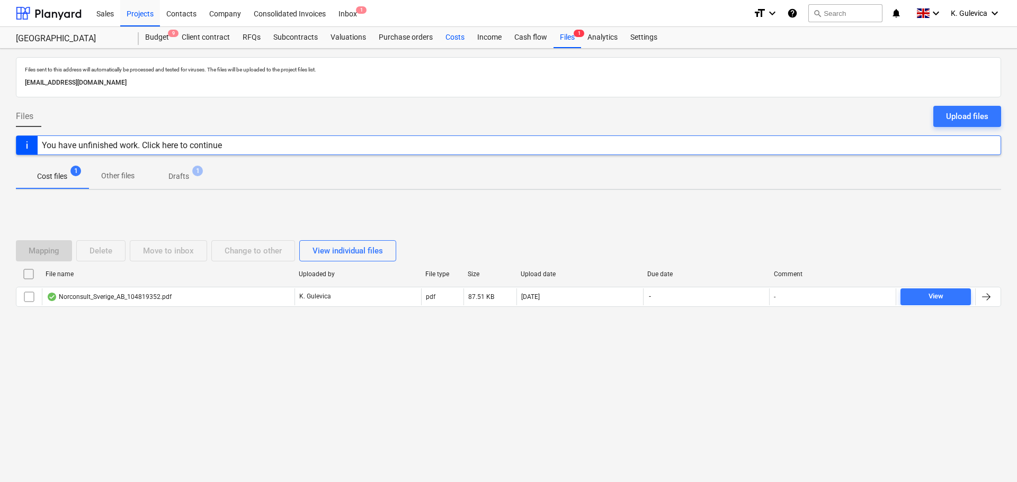
drag, startPoint x: 456, startPoint y: 35, endPoint x: 464, endPoint y: 43, distance: 11.2
click at [457, 36] on div "Costs" at bounding box center [455, 37] width 32 height 21
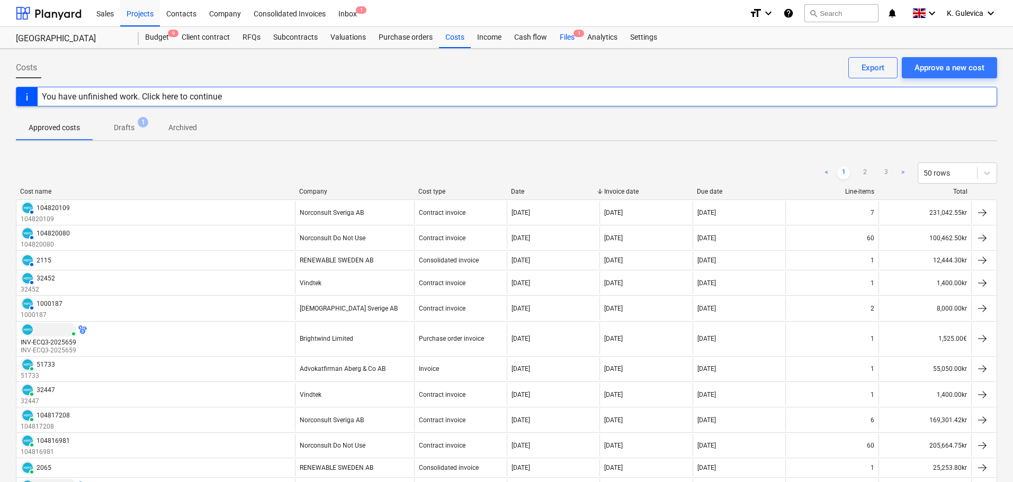
click at [561, 34] on div "Files 1" at bounding box center [567, 37] width 28 height 21
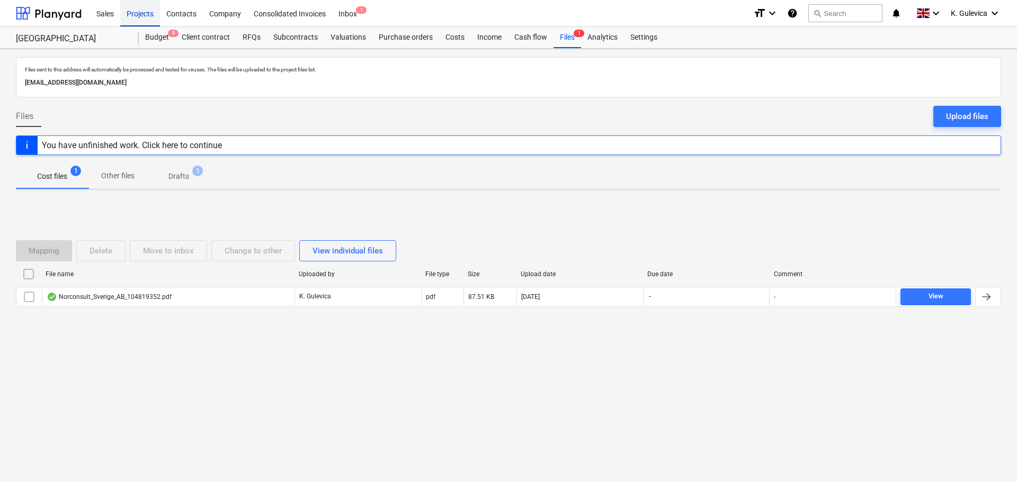
drag, startPoint x: 145, startPoint y: 14, endPoint x: 146, endPoint y: 0, distance: 13.8
click at [145, 14] on div "Projects" at bounding box center [140, 12] width 40 height 27
